Goal: Information Seeking & Learning: Find specific fact

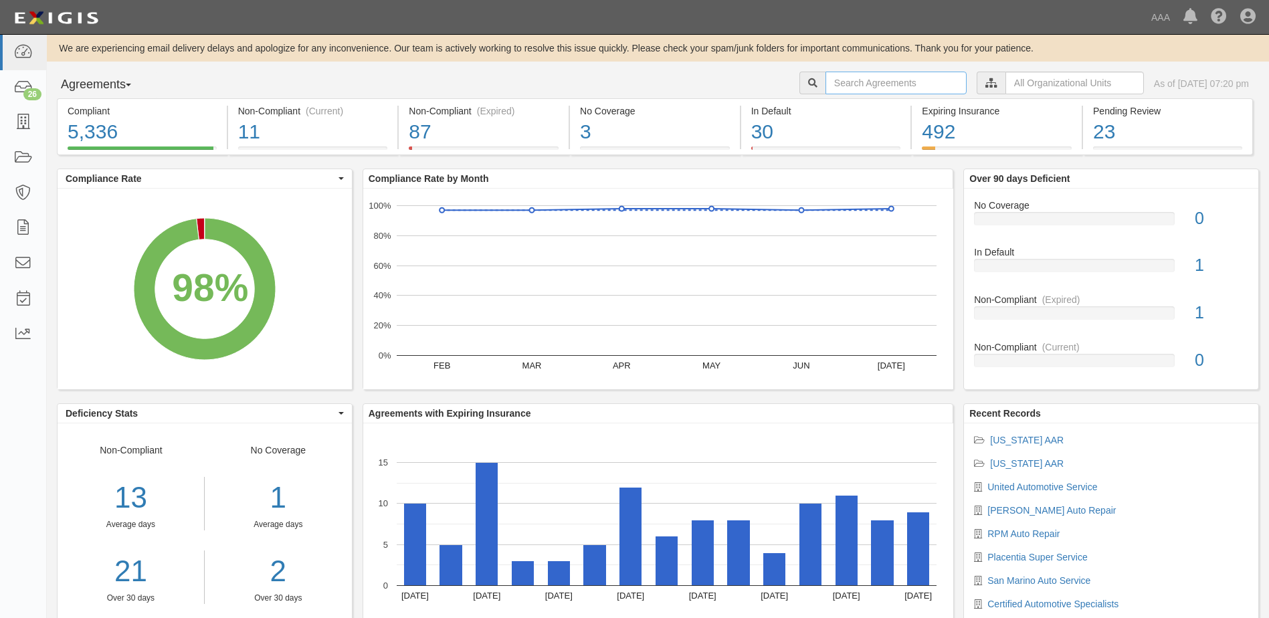
click at [901, 80] on input "text" at bounding box center [895, 83] width 141 height 23
type input "auto car"
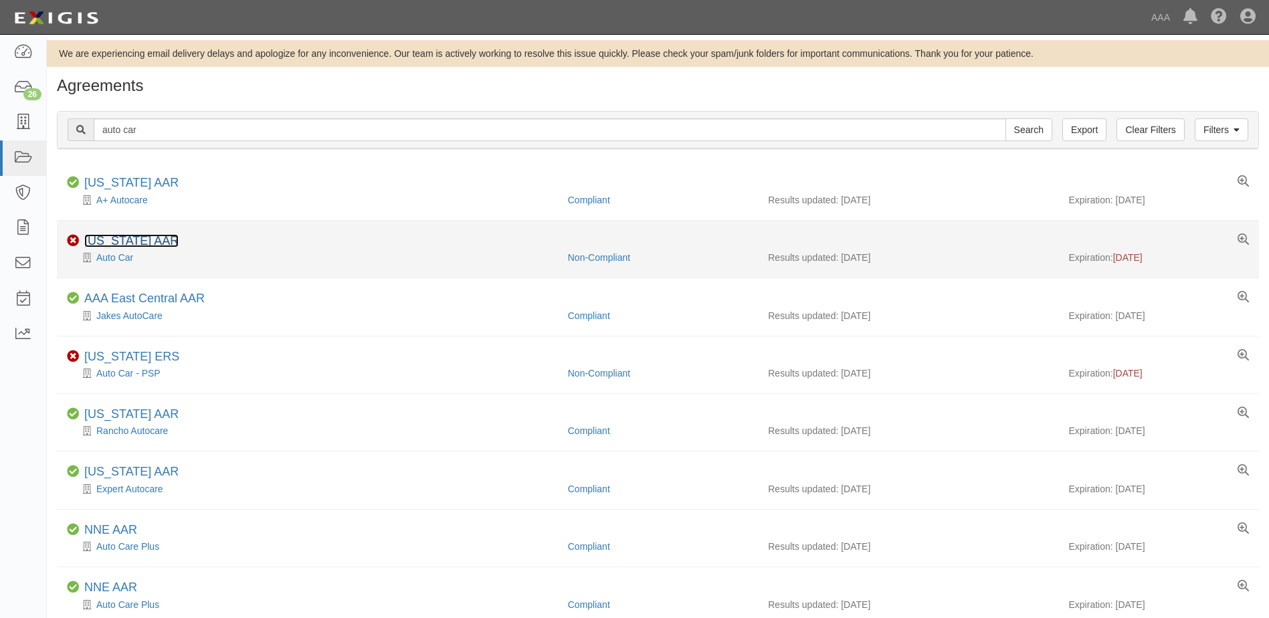
click at [119, 243] on link "[US_STATE] AAR" at bounding box center [131, 240] width 94 height 13
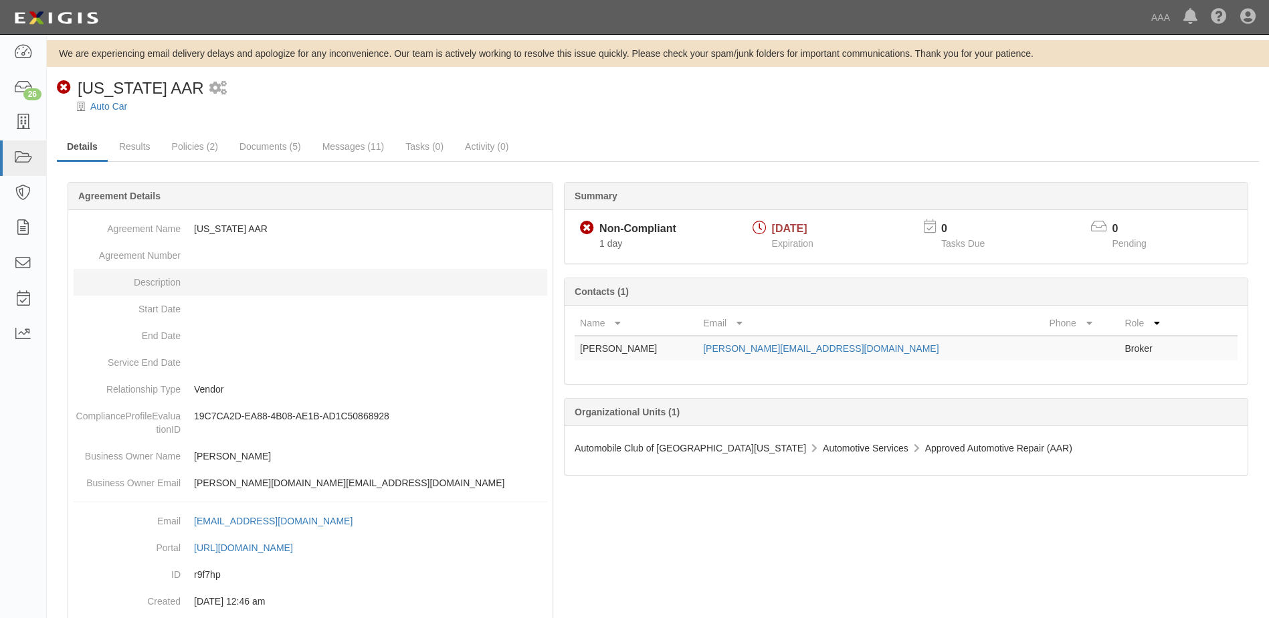
scroll to position [62, 0]
